Goal: Use online tool/utility: Use online tool/utility

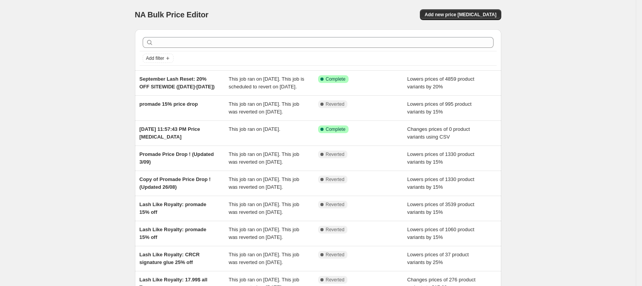
click at [314, 76] on div "This job ran on [DATE]. This job is scheduled to revert on [DATE]." at bounding box center [273, 82] width 89 height 15
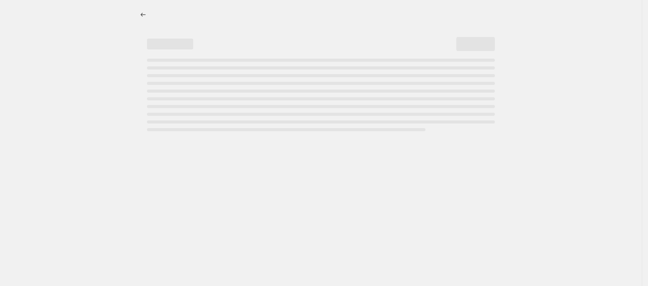
select select "percentage"
select select "product_status"
select select "not_equal"
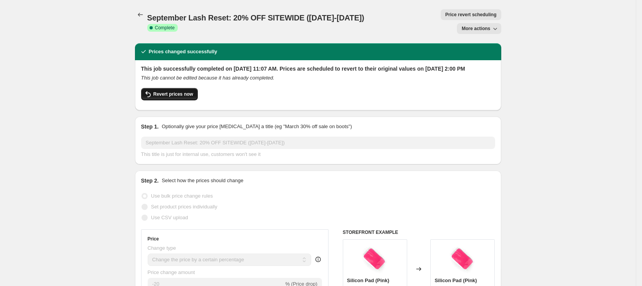
click at [174, 91] on button "Revert prices now" at bounding box center [169, 94] width 57 height 12
checkbox input "false"
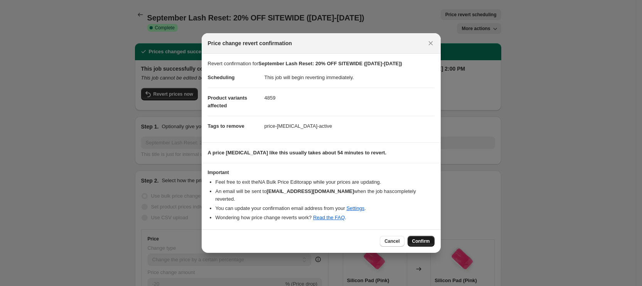
click at [424, 239] on span "Confirm" at bounding box center [421, 241] width 18 height 6
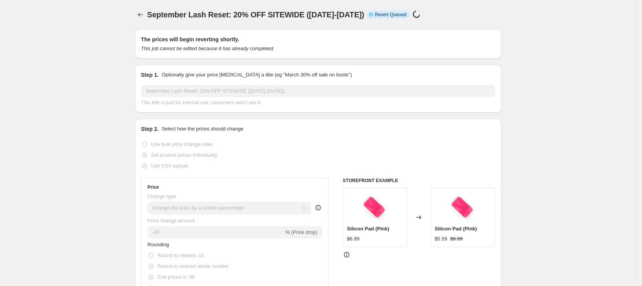
click at [138, 17] on button "Price change jobs" at bounding box center [140, 14] width 11 height 11
